Goal: Check status

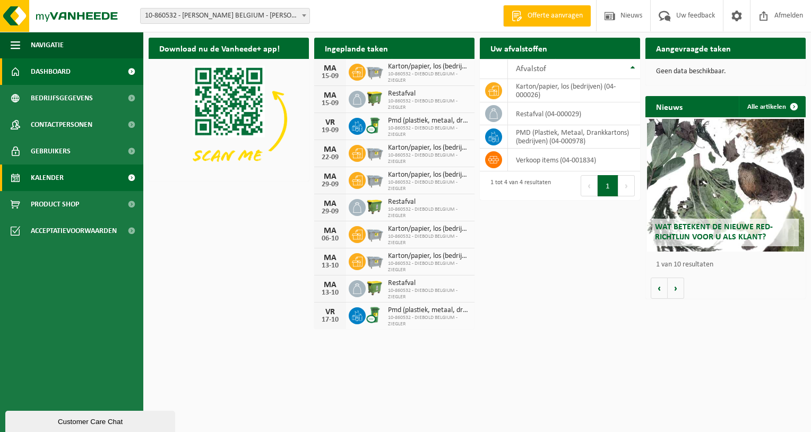
click at [53, 177] on span "Kalender" at bounding box center [47, 178] width 33 height 27
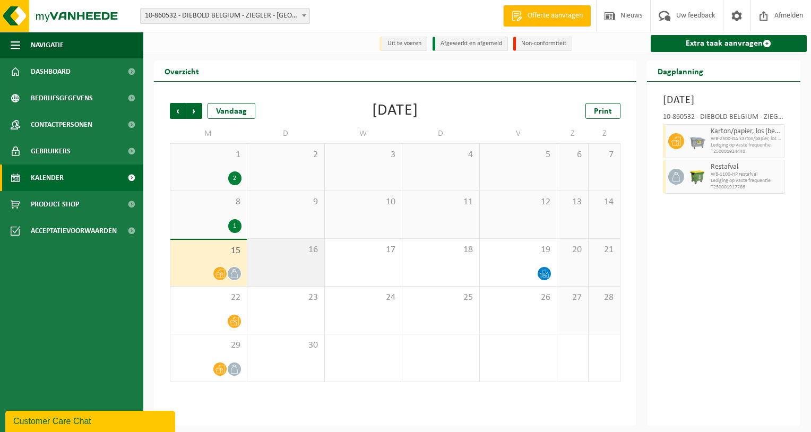
click at [297, 266] on div "16" at bounding box center [285, 262] width 77 height 47
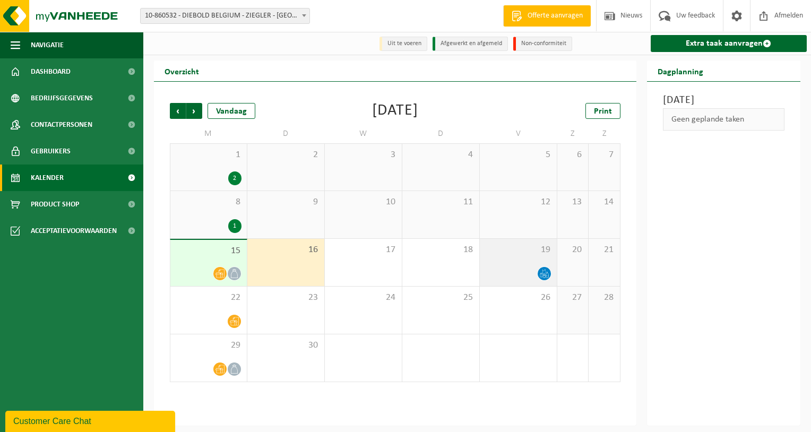
click at [511, 267] on div "19" at bounding box center [518, 262] width 77 height 47
